Goal: Task Accomplishment & Management: Manage account settings

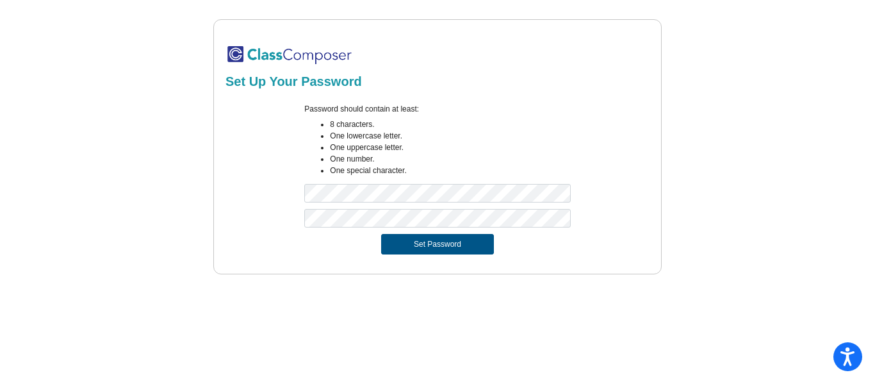
click at [422, 240] on button "Set Password" at bounding box center [437, 244] width 113 height 21
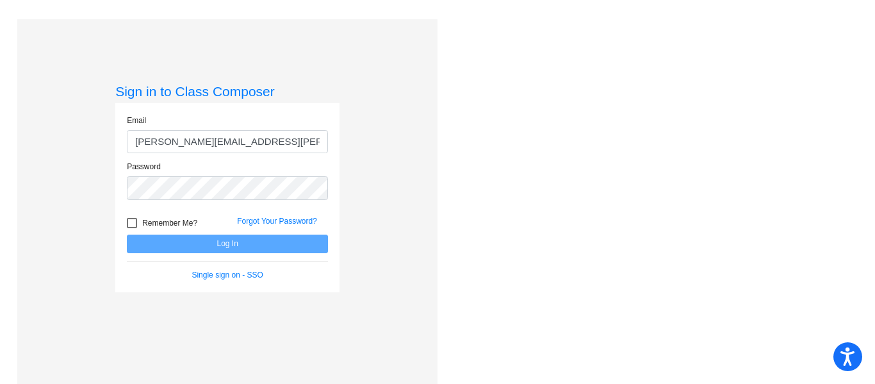
type input "[PERSON_NAME][EMAIL_ADDRESS][PERSON_NAME][DOMAIN_NAME]"
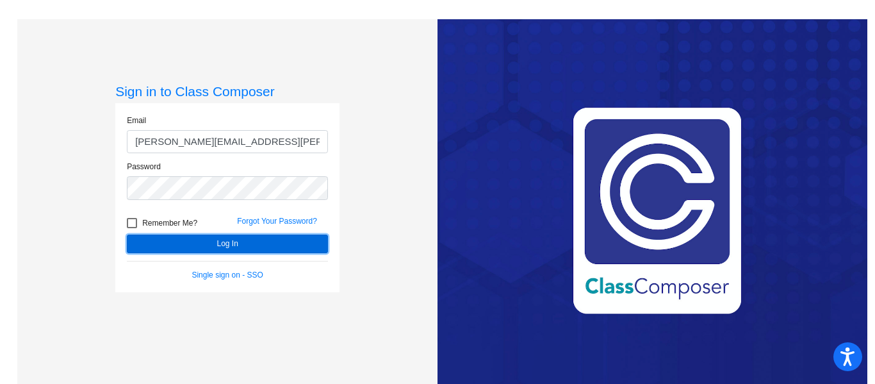
click at [261, 247] on button "Log In" at bounding box center [227, 243] width 201 height 19
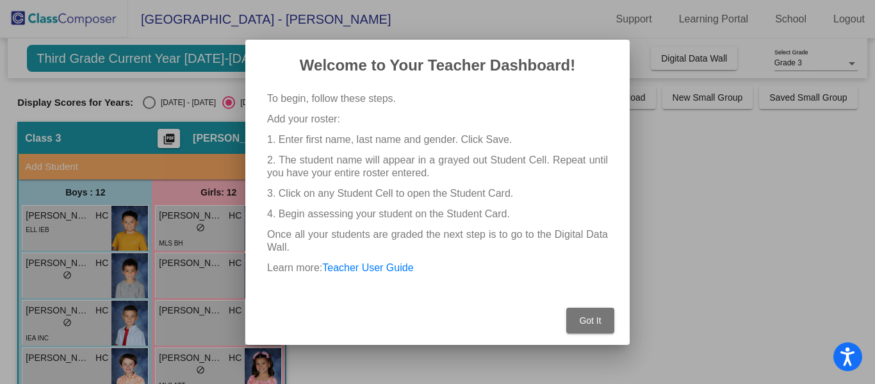
click at [596, 316] on span "Got It" at bounding box center [590, 320] width 22 height 10
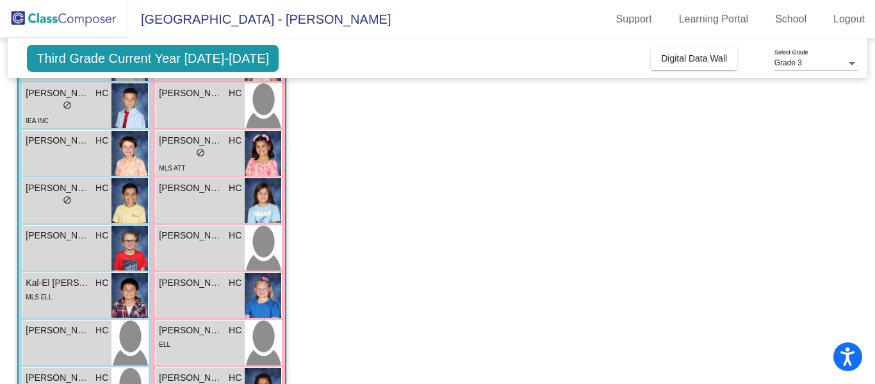
scroll to position [219, 0]
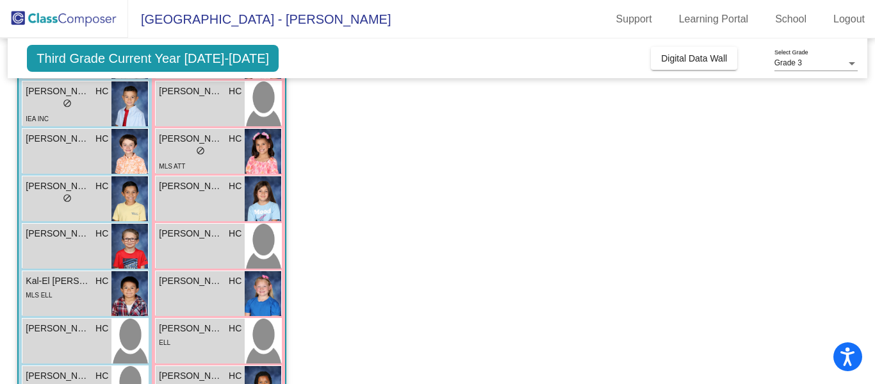
drag, startPoint x: 868, startPoint y: 226, endPoint x: 871, endPoint y: 254, distance: 28.3
click at [871, 254] on mat-sidenav-content "Grade 3 Select Grade Third Grade Current Year [DATE]-[DATE] Add, Move, or Retai…" at bounding box center [437, 210] width 875 height 345
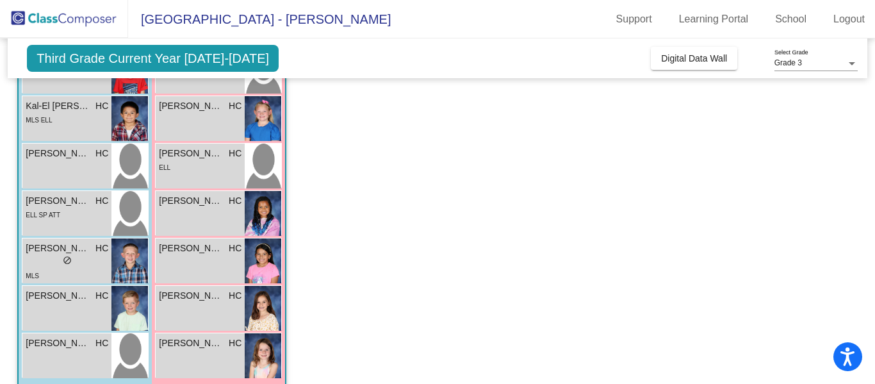
scroll to position [411, 0]
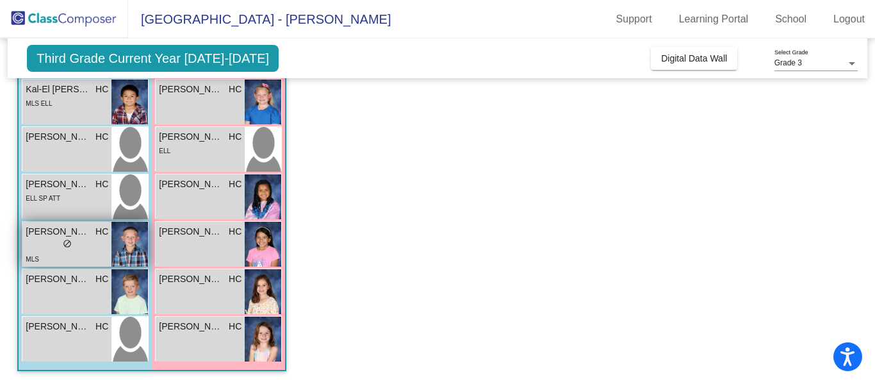
click at [68, 251] on div "lock do_not_disturb_alt" at bounding box center [67, 244] width 9 height 13
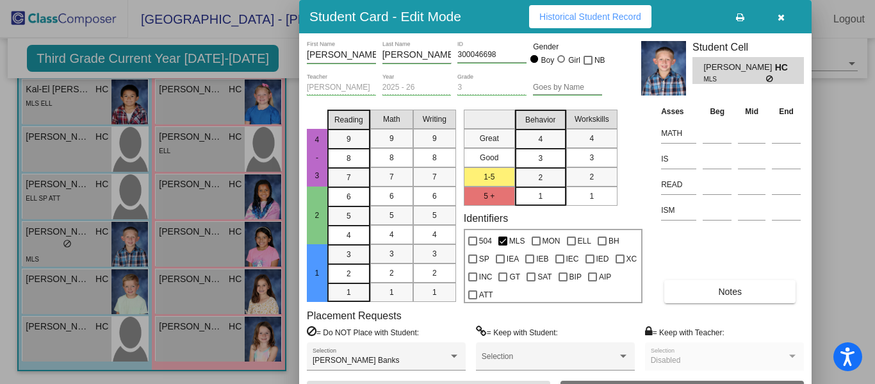
click at [778, 19] on icon "button" at bounding box center [781, 17] width 7 height 9
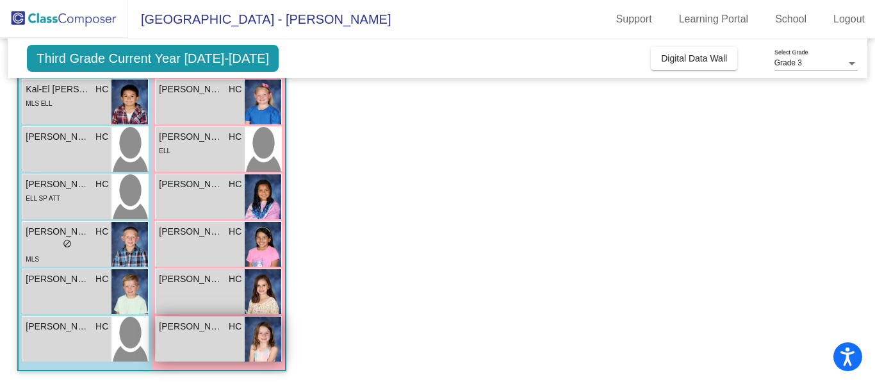
click at [218, 345] on div "Preslee [PERSON_NAME] lock do_not_disturb_alt" at bounding box center [200, 338] width 89 height 45
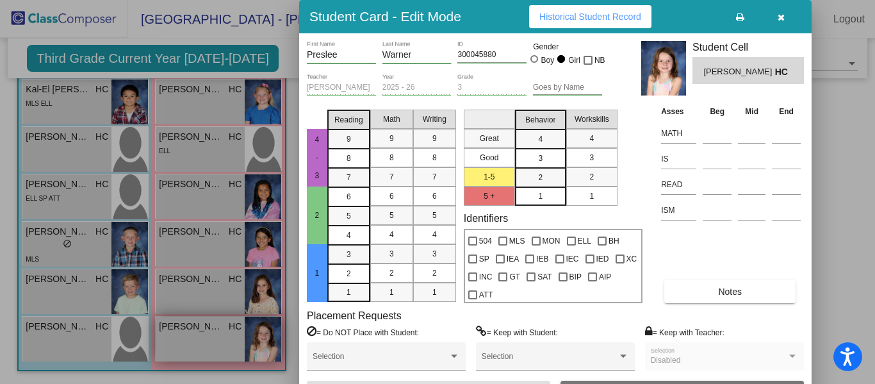
click at [218, 345] on div at bounding box center [437, 192] width 875 height 384
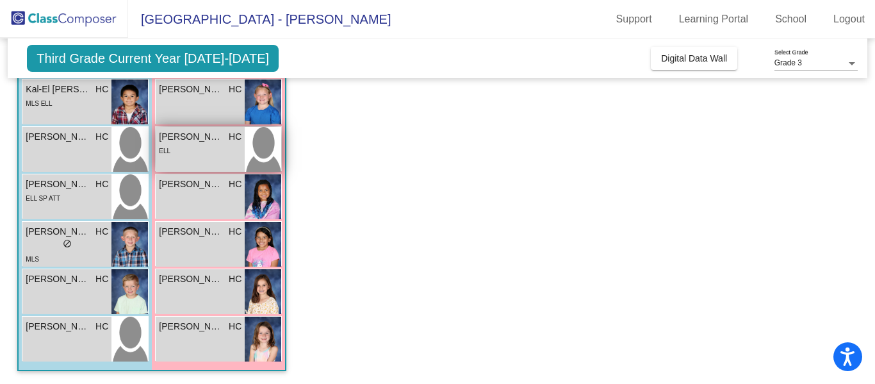
click at [209, 163] on div "[PERSON_NAME] HC lock do_not_disturb_alt ELL" at bounding box center [200, 149] width 89 height 45
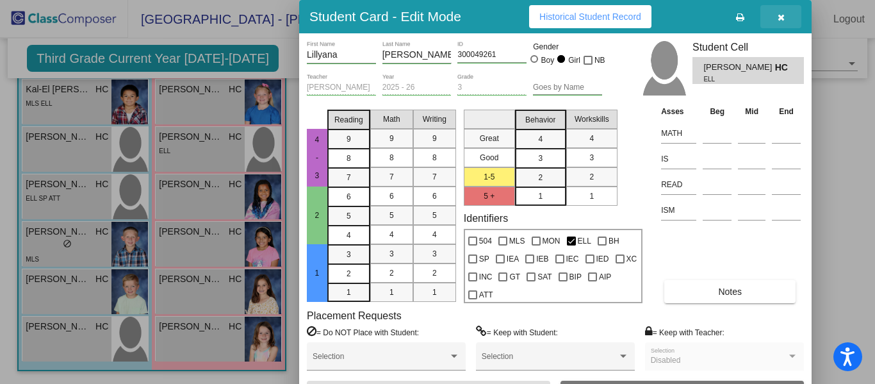
click at [783, 19] on icon "button" at bounding box center [781, 17] width 7 height 9
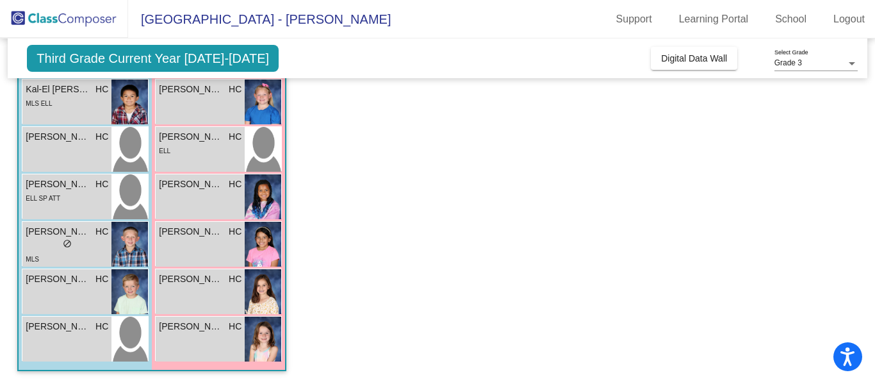
click at [543, 224] on app-classroom "Class 3 picture_as_pdf [PERSON_NAME] Add Student First Name Last Name Student I…" at bounding box center [437, 47] width 840 height 673
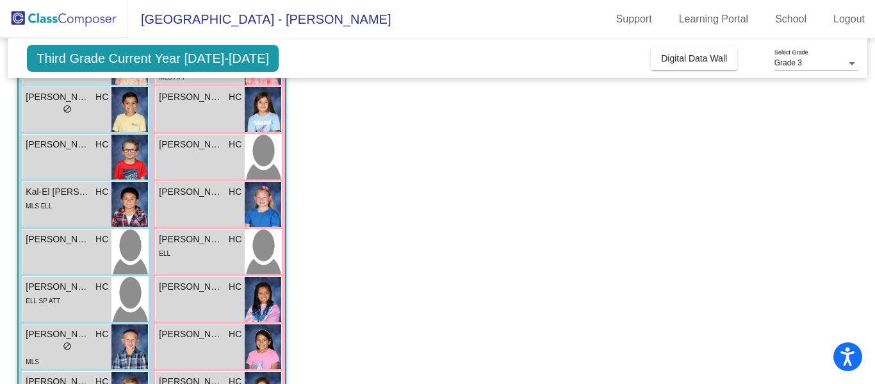
scroll to position [283, 0]
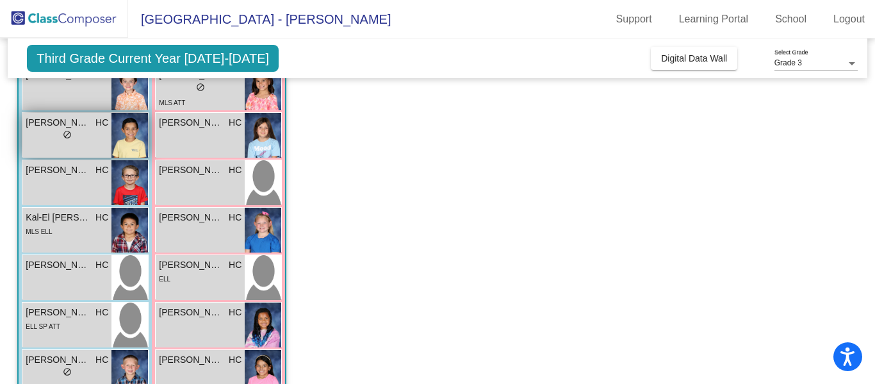
click at [85, 139] on div "lock do_not_disturb_alt" at bounding box center [67, 135] width 83 height 13
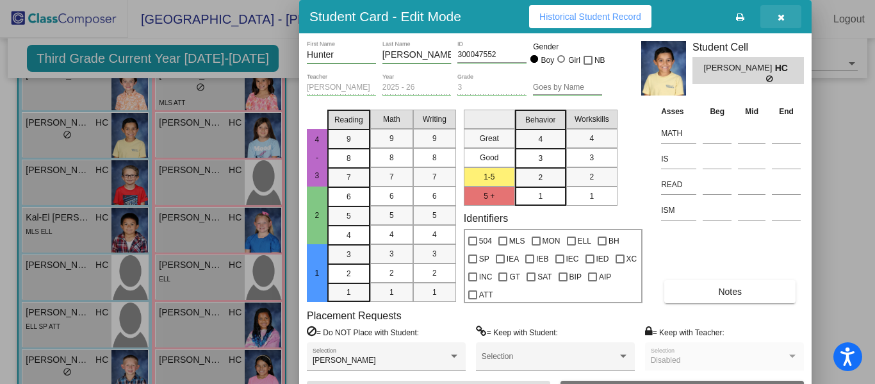
click at [785, 18] on button "button" at bounding box center [780, 16] width 41 height 23
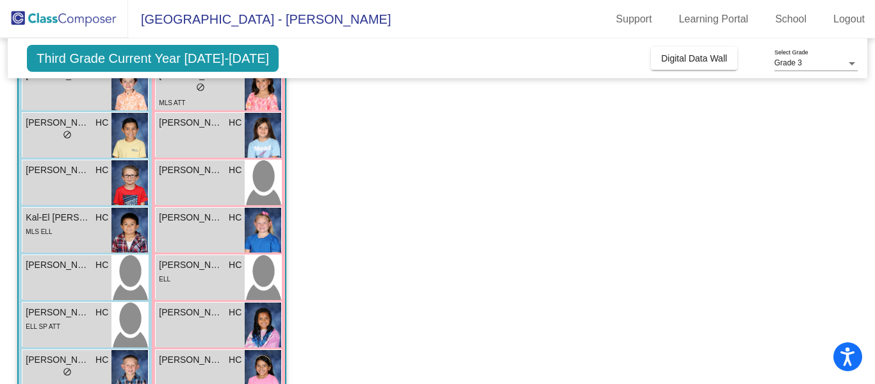
click at [390, 204] on app-classroom "Class 3 picture_as_pdf [PERSON_NAME] Add Student First Name Last Name Student I…" at bounding box center [437, 175] width 840 height 673
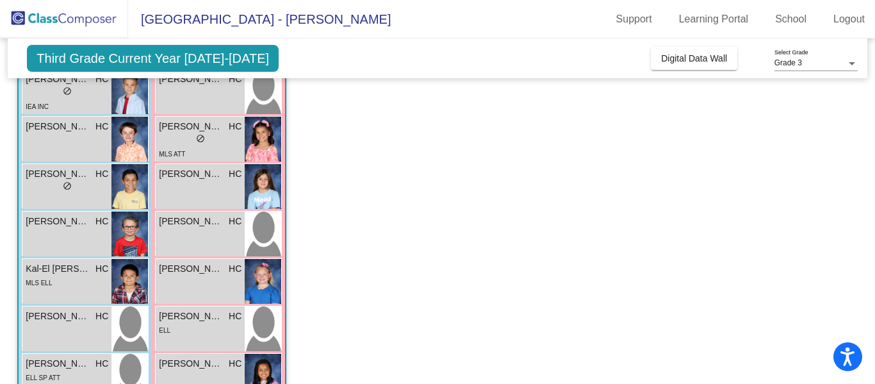
scroll to position [206, 0]
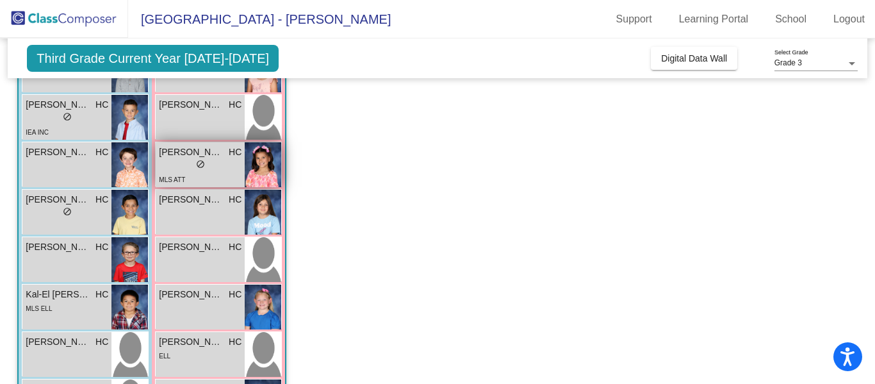
click at [211, 173] on div "MLS ATT" at bounding box center [200, 178] width 83 height 13
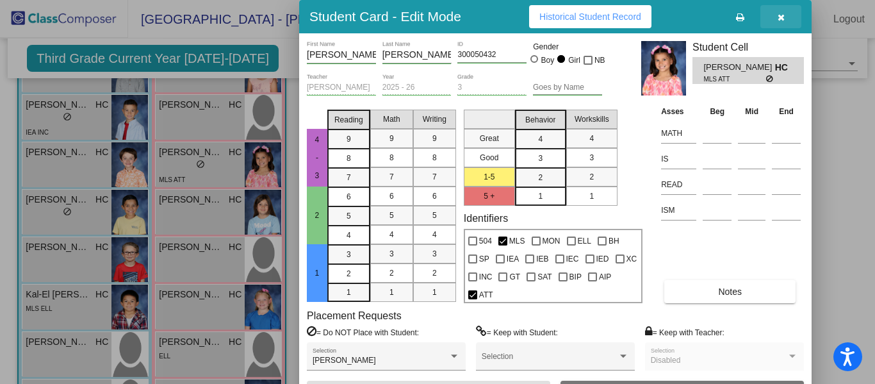
click at [782, 18] on icon "button" at bounding box center [781, 17] width 7 height 9
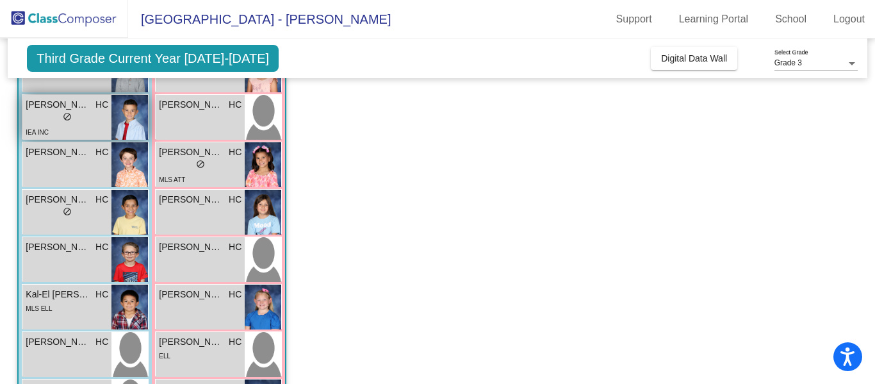
click at [83, 113] on div "lock do_not_disturb_alt" at bounding box center [67, 117] width 83 height 13
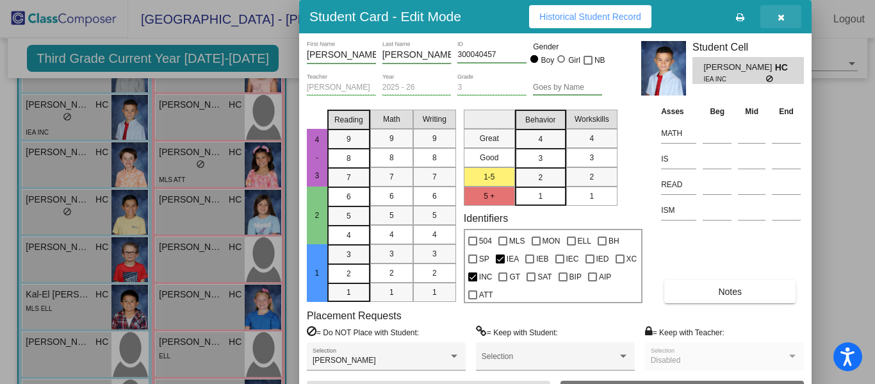
click at [780, 20] on icon "button" at bounding box center [781, 17] width 7 height 9
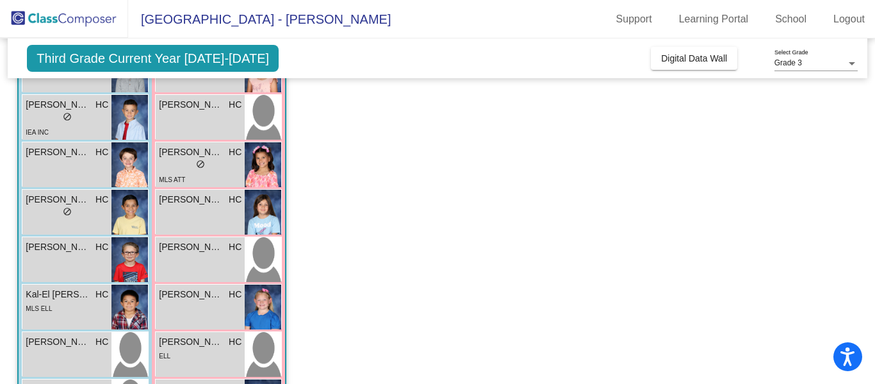
click at [459, 186] on app-classroom "Class 3 picture_as_pdf [PERSON_NAME] Add Student First Name Last Name Student I…" at bounding box center [437, 252] width 840 height 673
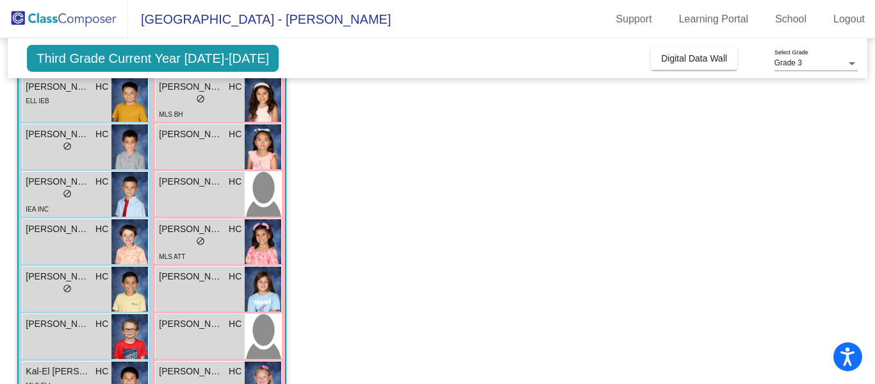
scroll to position [103, 0]
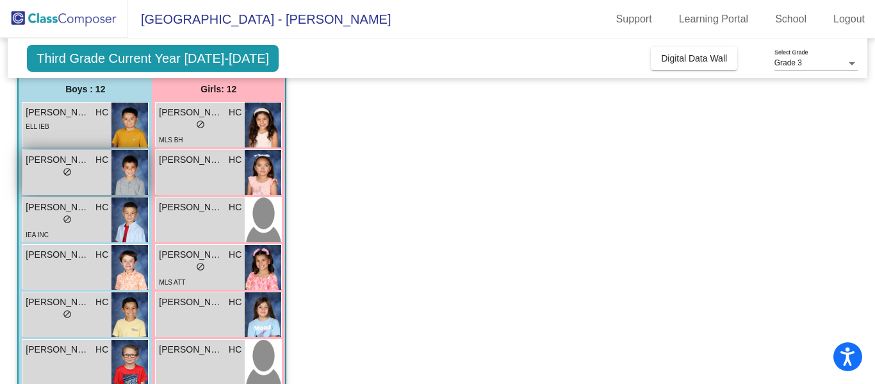
click at [86, 185] on div "[PERSON_NAME] HC lock do_not_disturb_alt" at bounding box center [66, 172] width 89 height 45
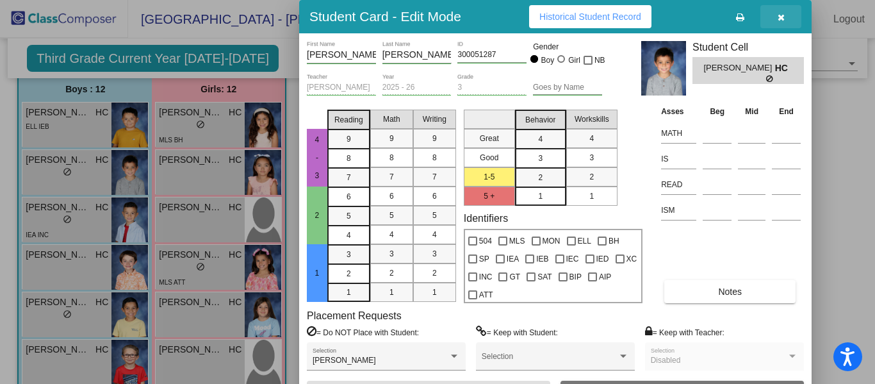
click at [784, 10] on button "button" at bounding box center [780, 16] width 41 height 23
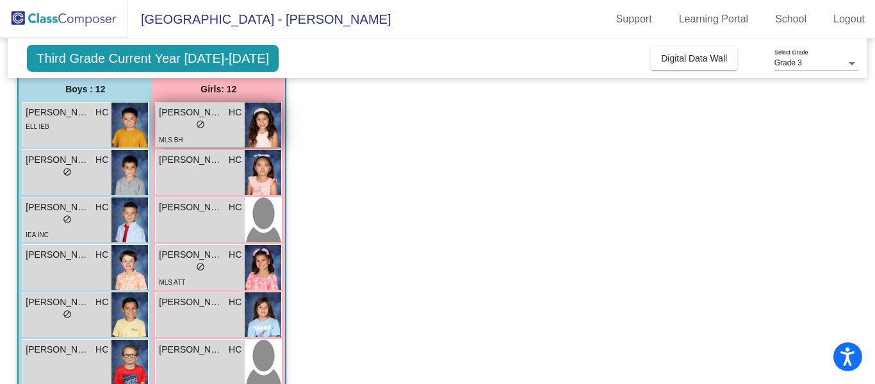
click at [198, 142] on div "MLS BH" at bounding box center [200, 139] width 83 height 13
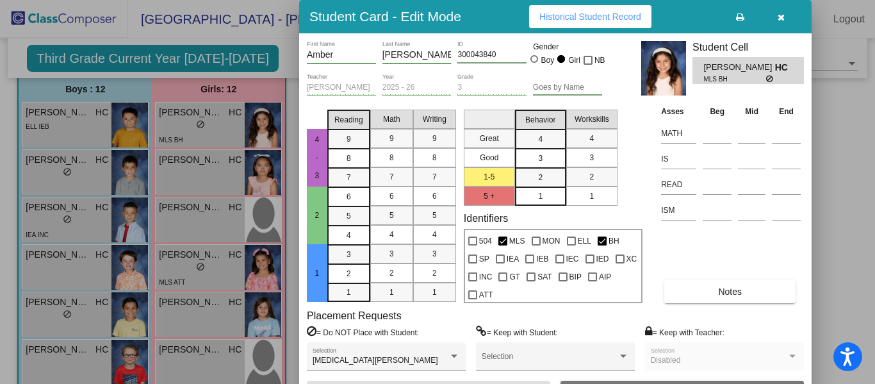
click at [783, 12] on span "button" at bounding box center [781, 17] width 7 height 10
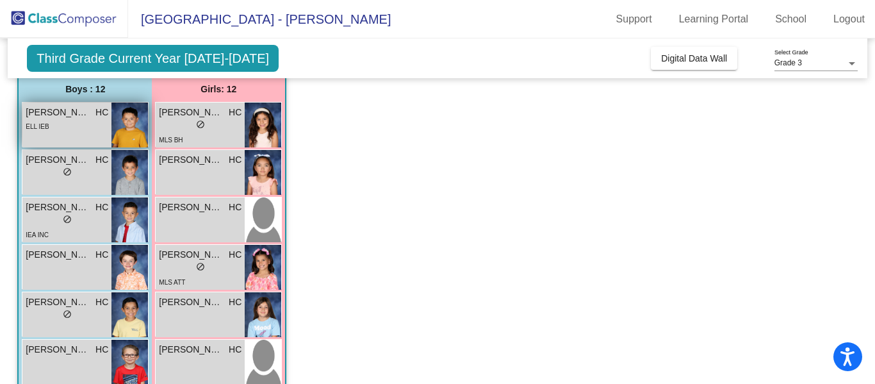
click at [119, 138] on img at bounding box center [129, 125] width 37 height 45
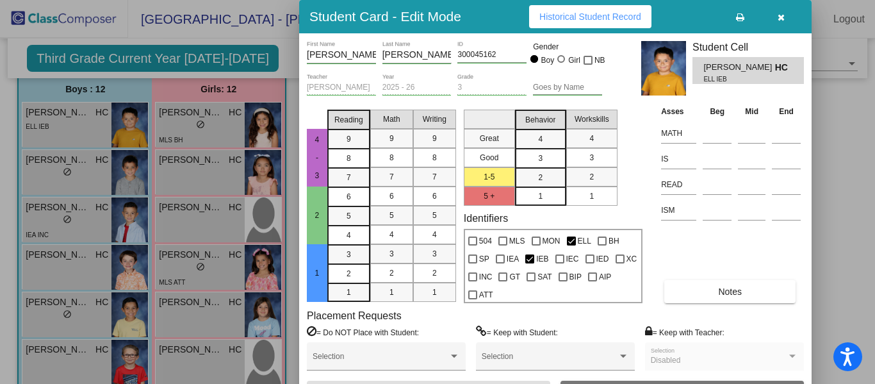
click at [782, 23] on button "button" at bounding box center [780, 16] width 41 height 23
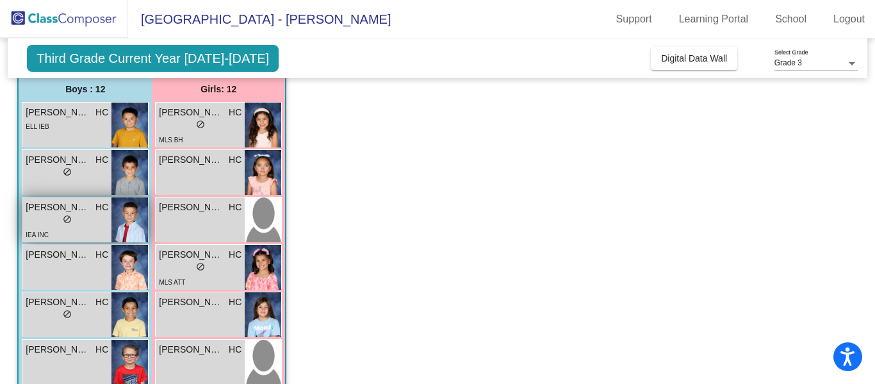
click at [113, 234] on img at bounding box center [129, 219] width 37 height 45
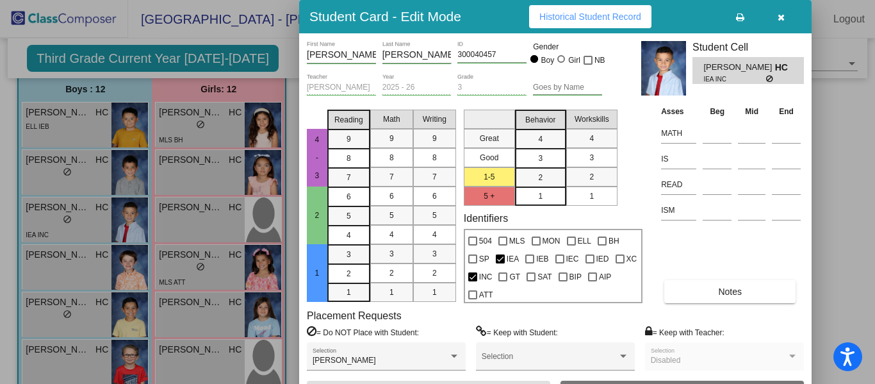
click at [783, 18] on icon "button" at bounding box center [781, 17] width 7 height 9
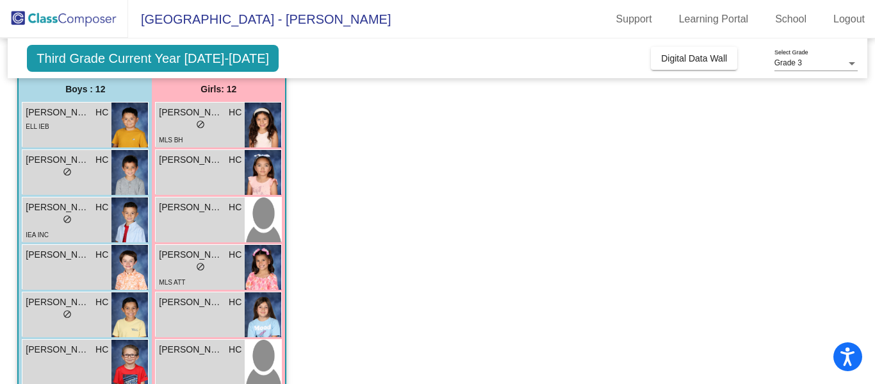
click at [487, 232] on app-classroom "Class 3 picture_as_pdf [PERSON_NAME] Add Student First Name Last Name Student I…" at bounding box center [437, 355] width 840 height 673
click at [180, 283] on span "MLS ATT" at bounding box center [172, 282] width 26 height 7
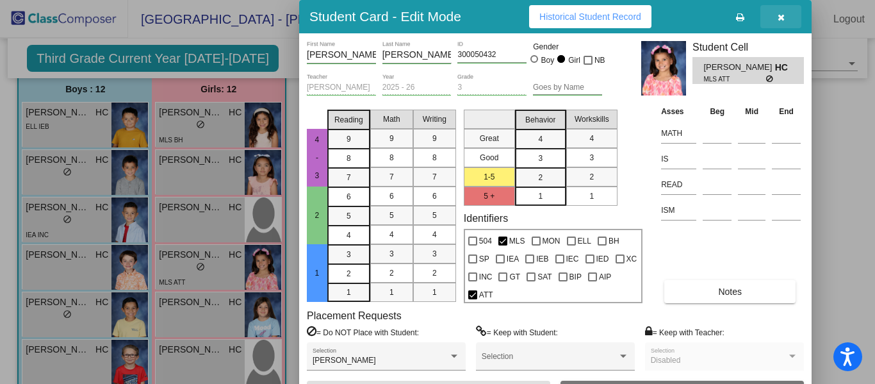
click at [778, 15] on icon "button" at bounding box center [781, 17] width 7 height 9
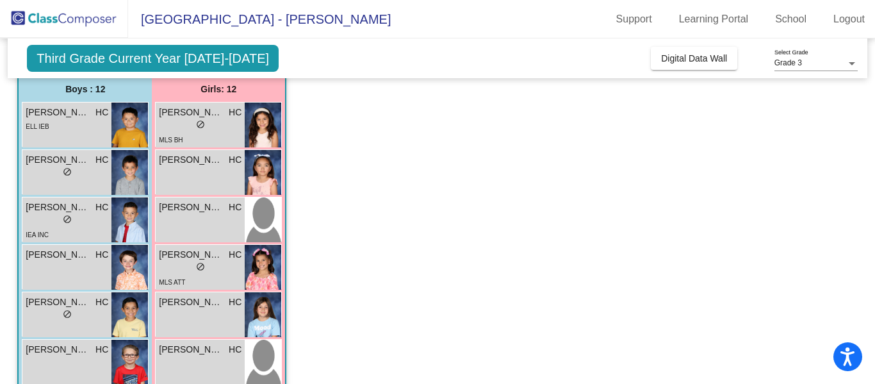
click at [547, 236] on app-classroom "Class 3 picture_as_pdf [PERSON_NAME] Add Student First Name Last Name Student I…" at bounding box center [437, 355] width 840 height 673
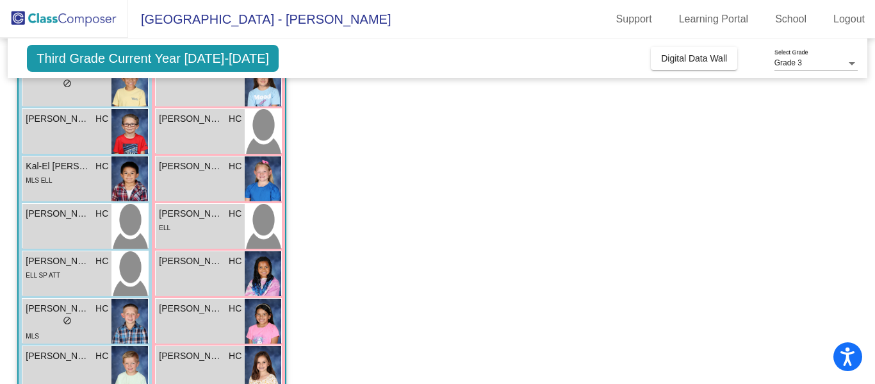
scroll to position [359, 0]
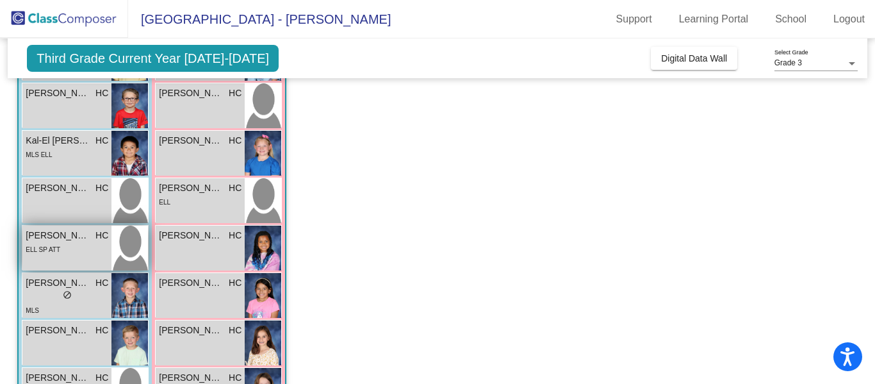
click at [72, 233] on span "[PERSON_NAME]" at bounding box center [58, 235] width 64 height 13
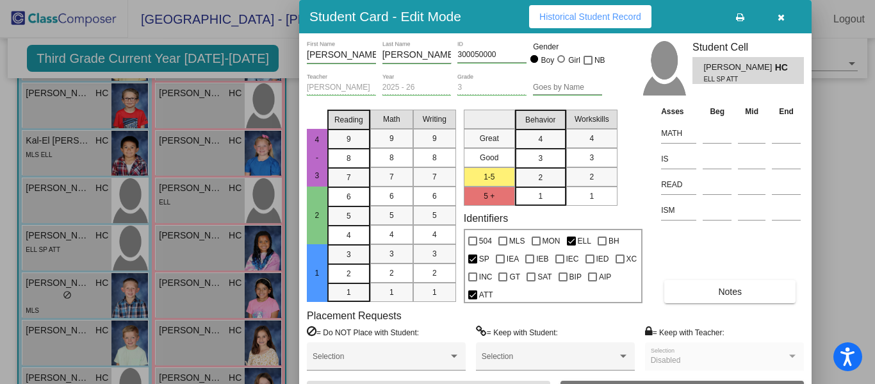
click at [864, 129] on div at bounding box center [437, 192] width 875 height 384
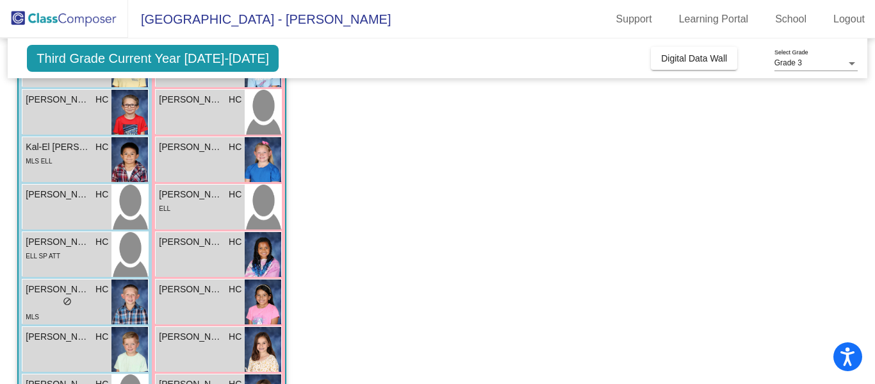
scroll to position [343, 0]
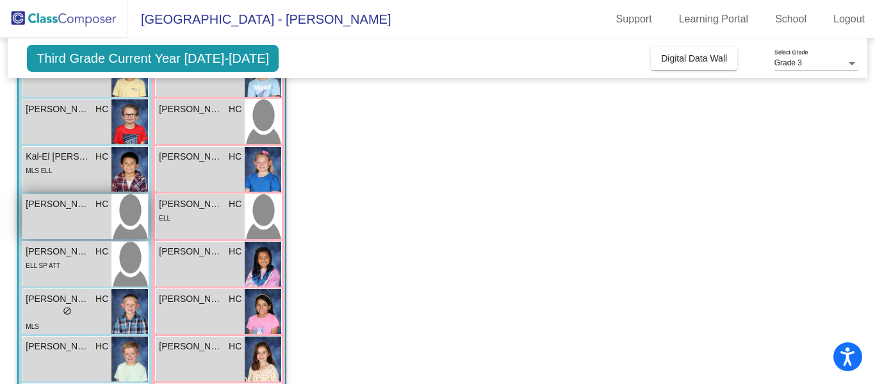
click at [104, 213] on div "[PERSON_NAME] HC lock do_not_disturb_alt" at bounding box center [66, 216] width 89 height 45
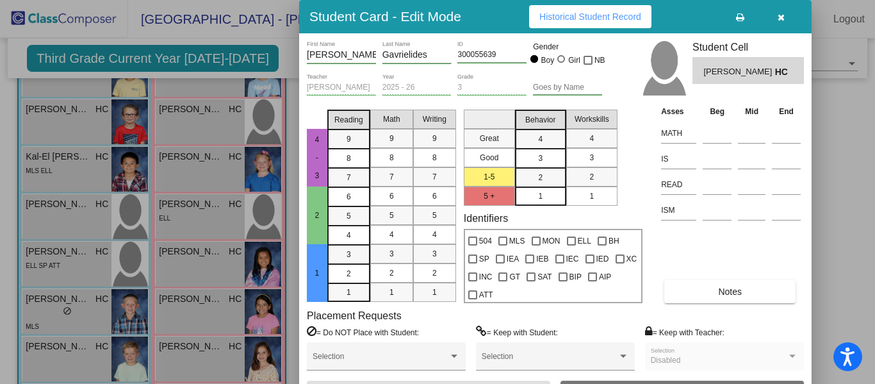
drag, startPoint x: 874, startPoint y: 203, endPoint x: 874, endPoint y: 233, distance: 29.5
click at [874, 233] on div at bounding box center [437, 192] width 875 height 384
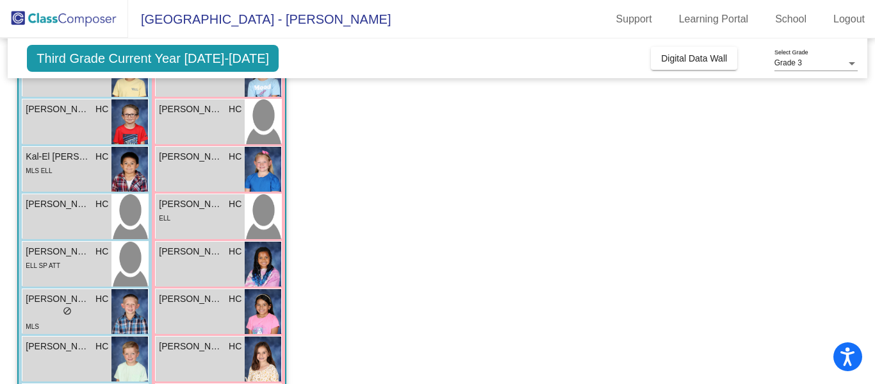
click at [560, 227] on app-classroom "Class 3 picture_as_pdf [PERSON_NAME] Add Student First Name Last Name Student I…" at bounding box center [437, 114] width 840 height 673
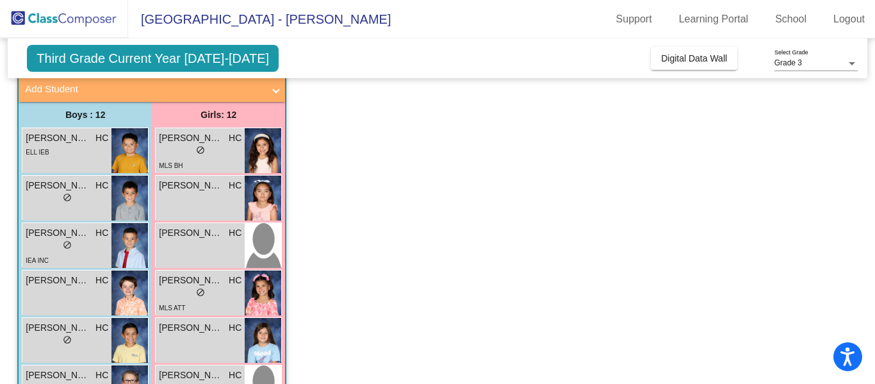
scroll to position [0, 0]
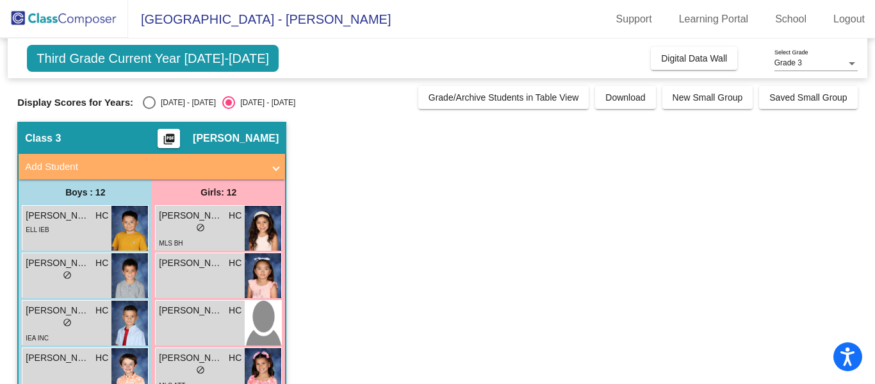
click at [28, 17] on img at bounding box center [64, 19] width 128 height 38
